Goal: Information Seeking & Learning: Learn about a topic

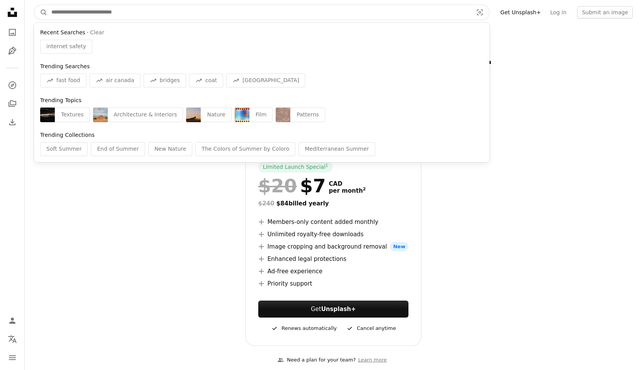
click at [66, 14] on input "Find visuals sitewide" at bounding box center [258, 12] width 423 height 15
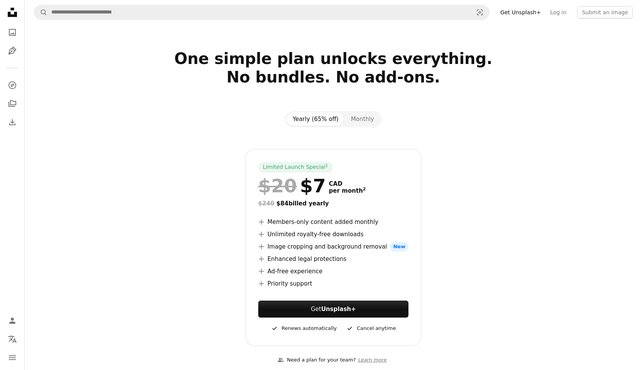
click at [70, 187] on section "One simple plan unlocks everything. No bundles. No add-ons. Yearly (65% off) Mo…" at bounding box center [333, 211] width 617 height 325
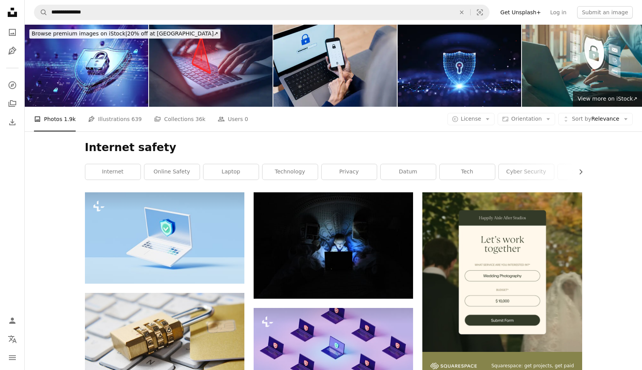
scroll to position [58, 0]
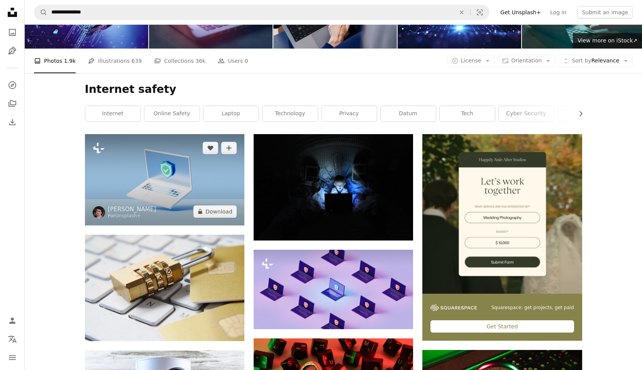
click at [99, 146] on icon "Plus sign for Unsplash+" at bounding box center [99, 148] width 12 height 12
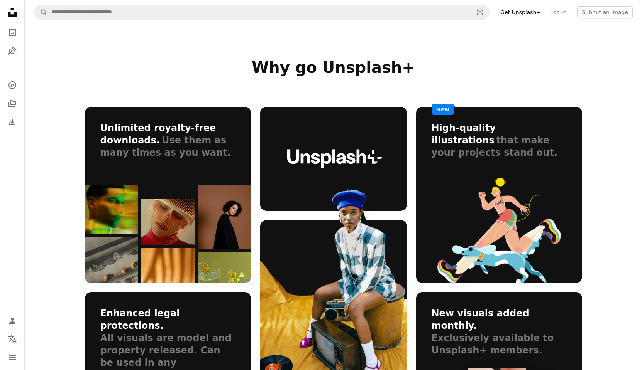
scroll to position [389, 0]
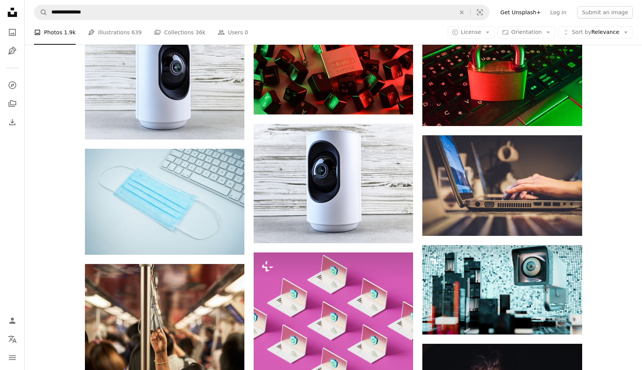
scroll to position [58, 0]
